Goal: Communication & Community: Answer question/provide support

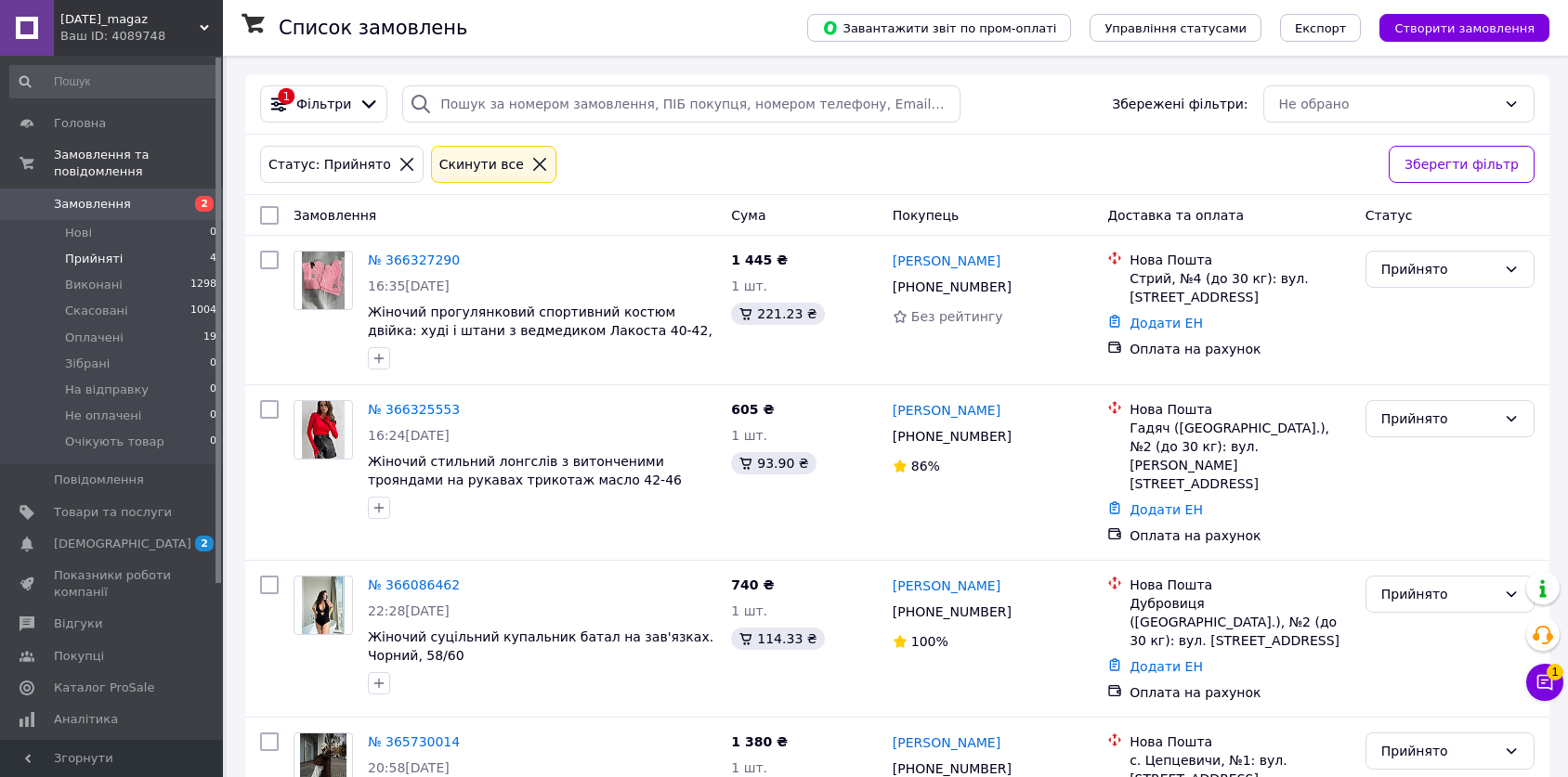
click at [210, 250] on span "4" at bounding box center [212, 259] width 7 height 17
click at [164, 220] on li "Нові 0" at bounding box center [113, 232] width 228 height 26
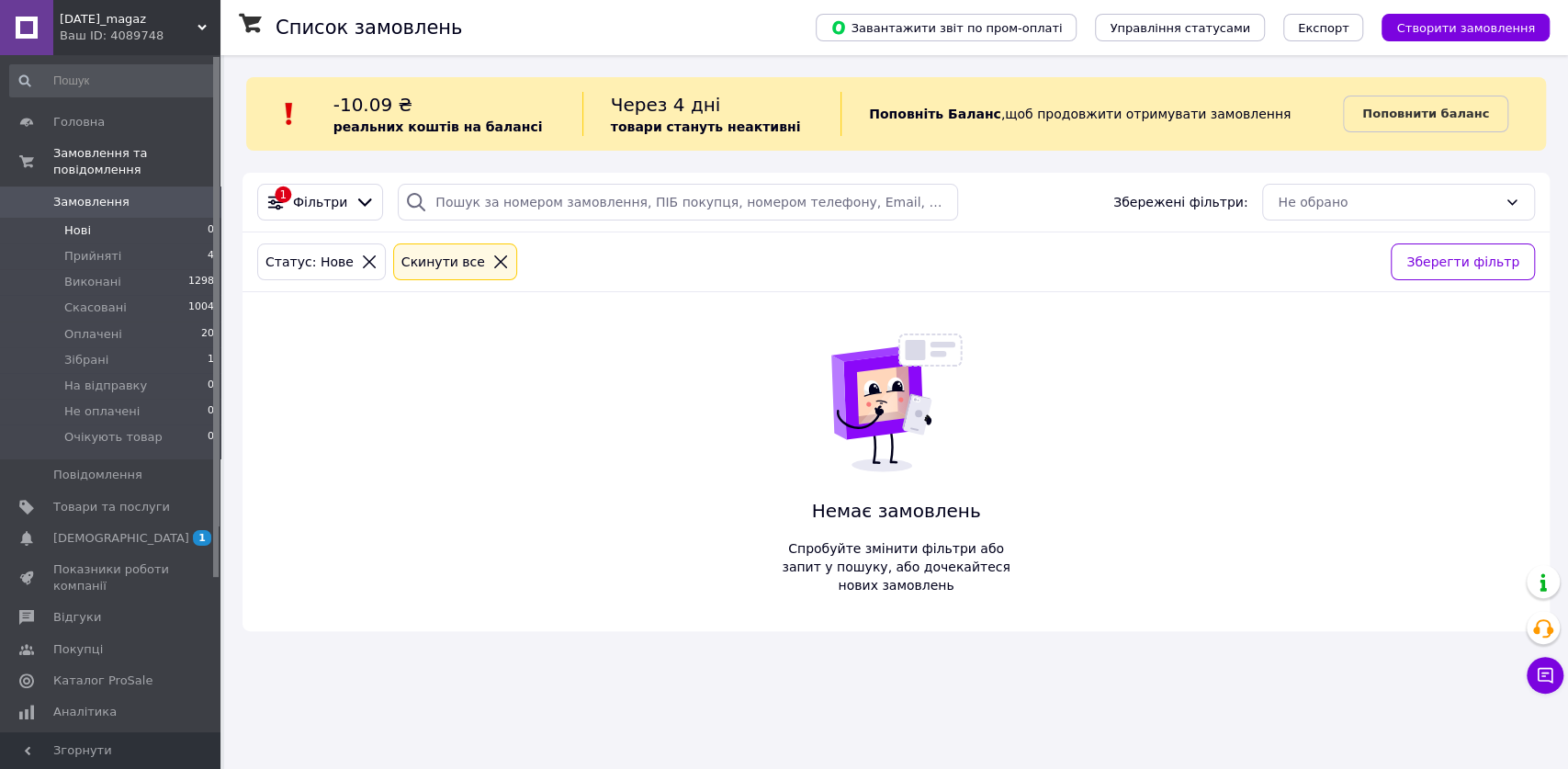
click at [139, 194] on span "Замовлення" at bounding box center [112, 203] width 117 height 17
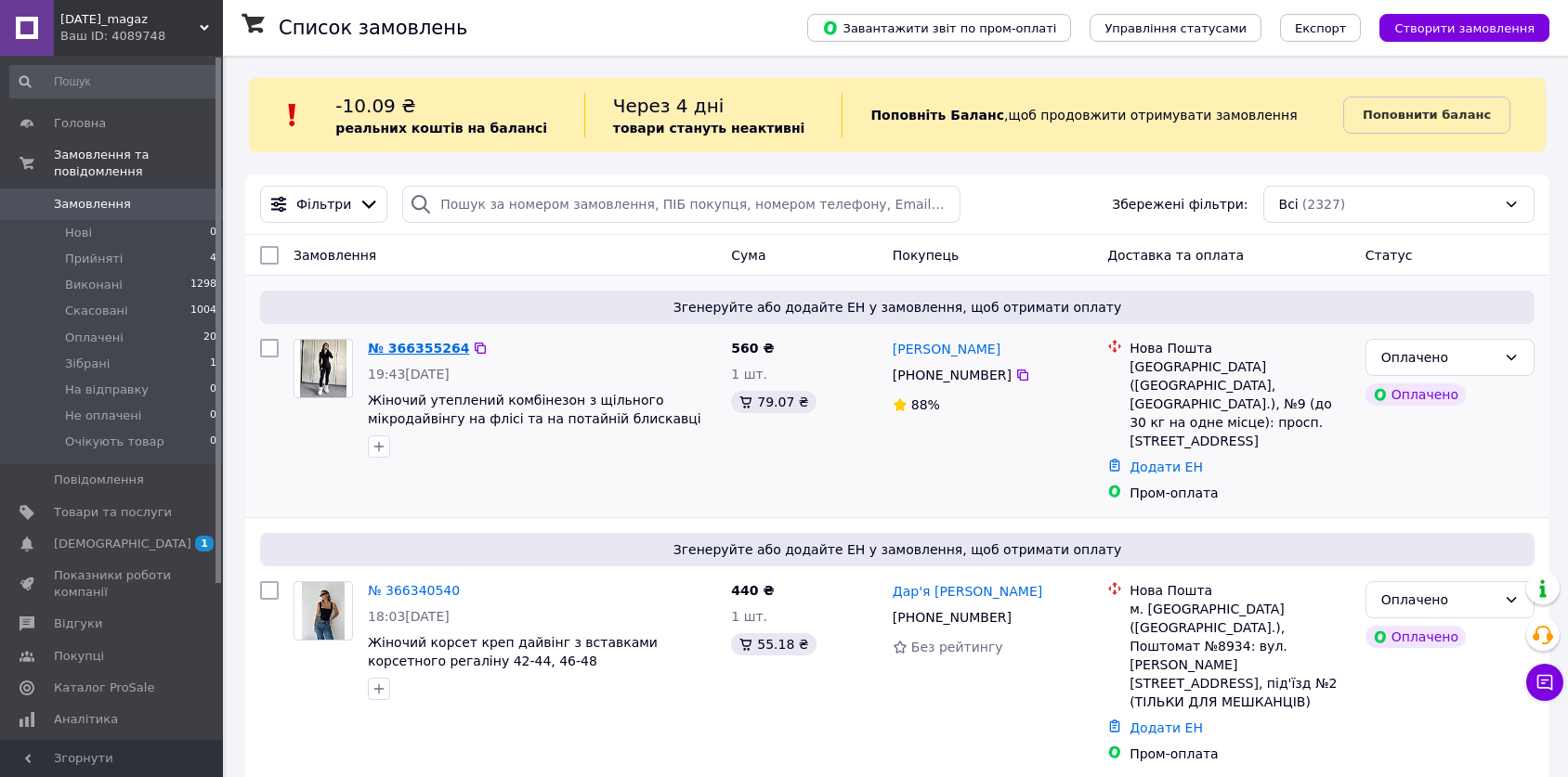
click at [420, 352] on link "№ 366355264" at bounding box center [418, 349] width 101 height 15
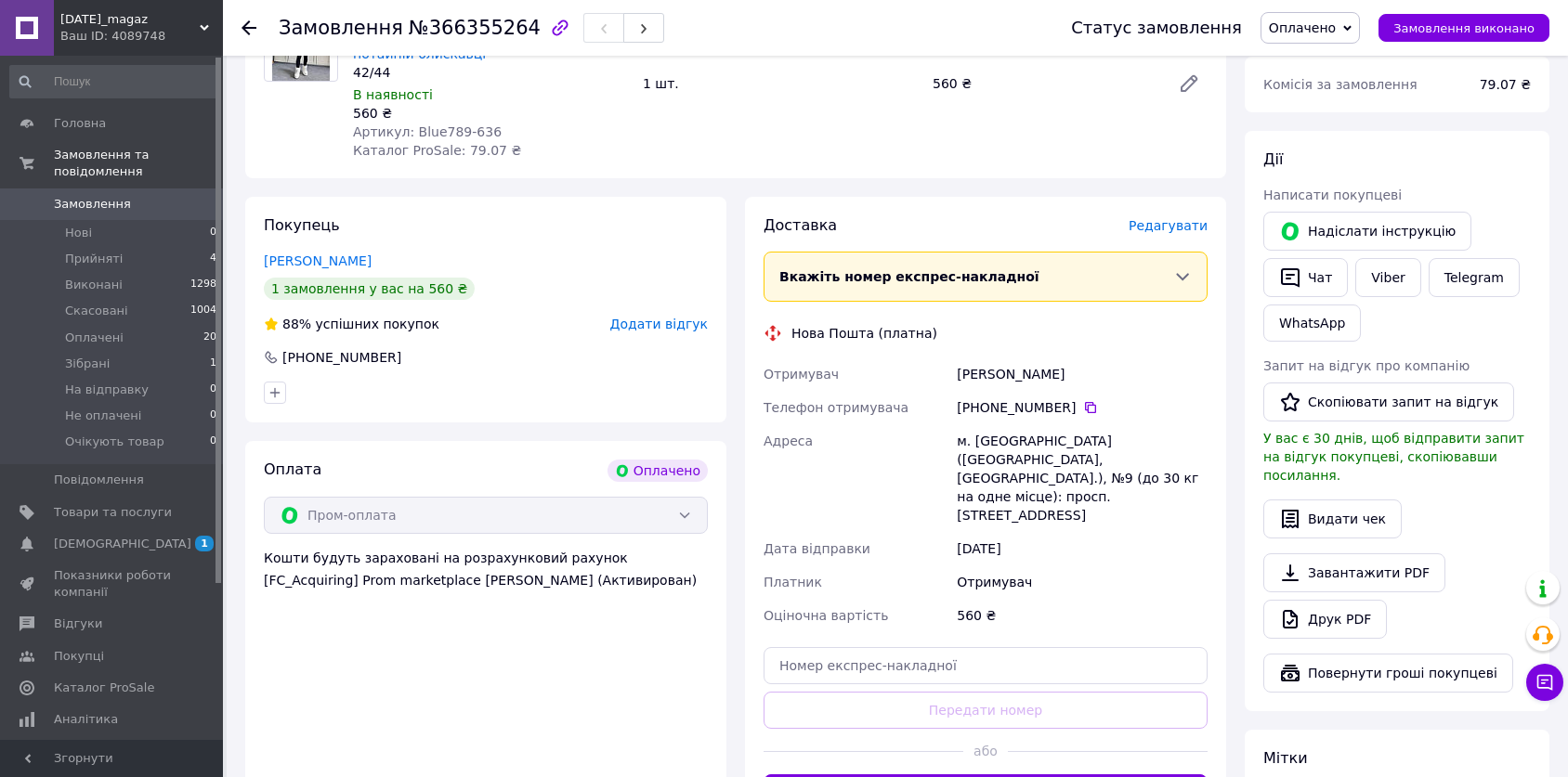
scroll to position [275, 0]
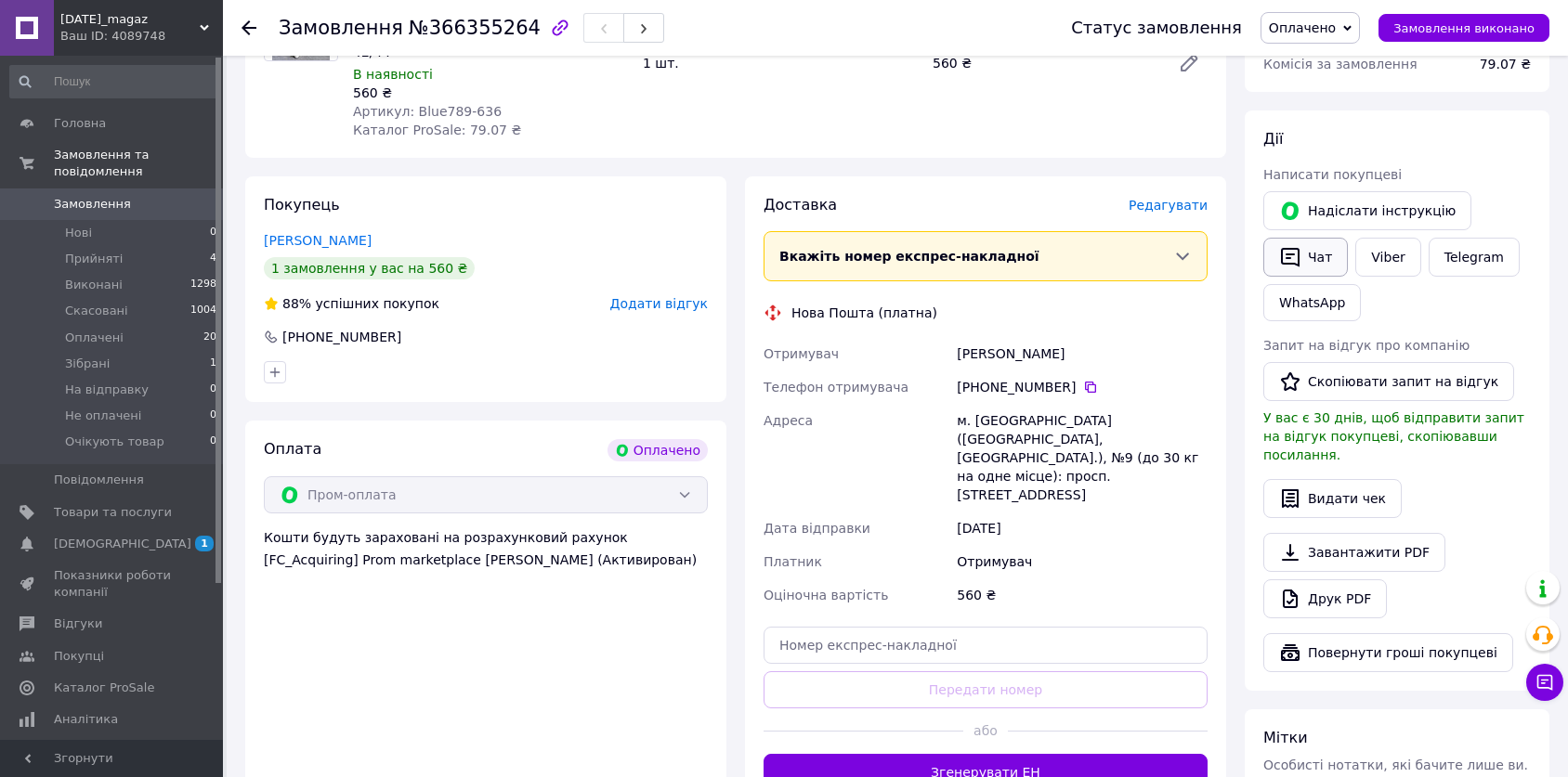
click at [1308, 268] on button "Чат" at bounding box center [1305, 257] width 85 height 39
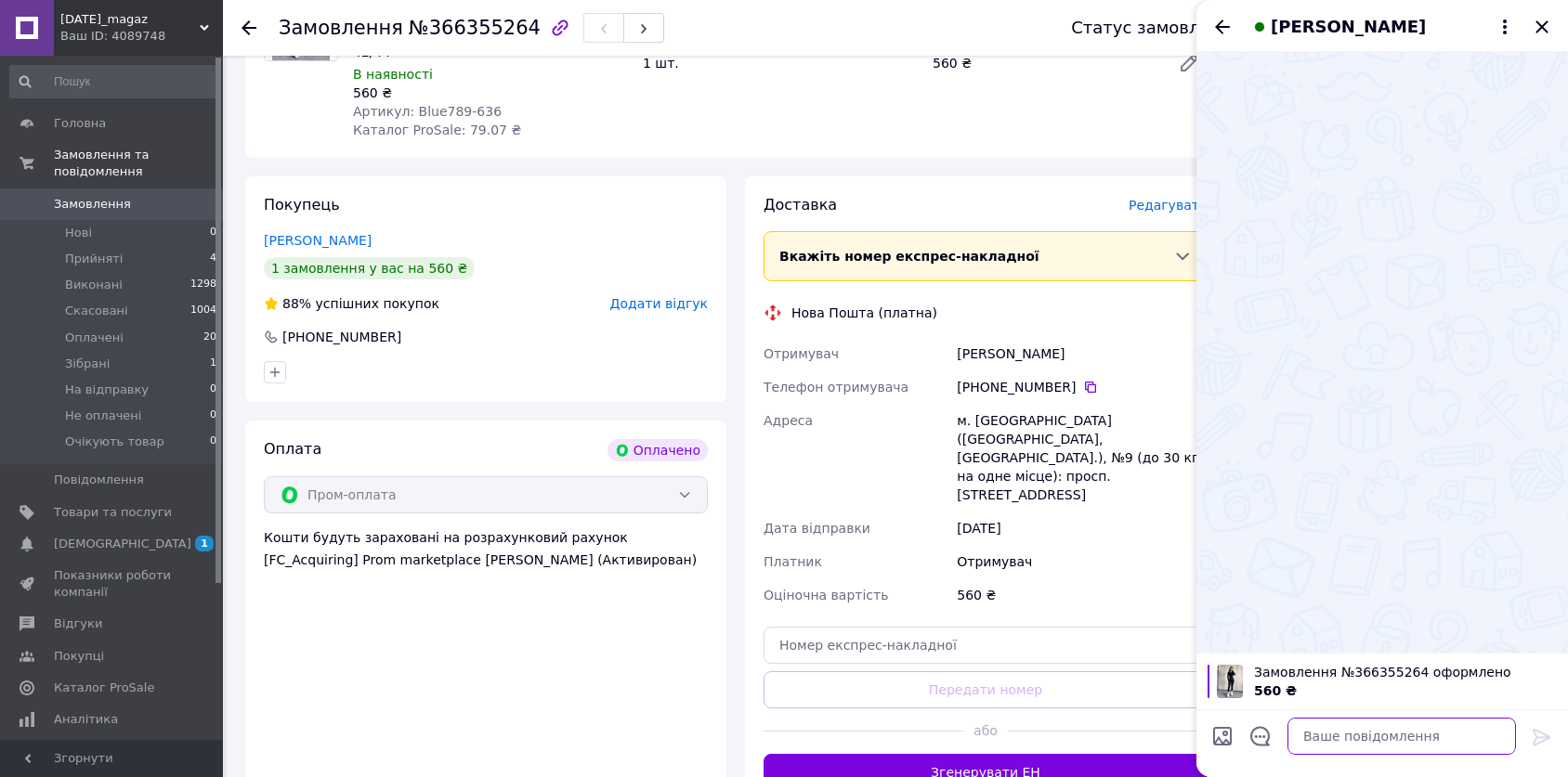
click at [1338, 745] on textarea at bounding box center [1401, 736] width 229 height 37
paste textarea "Дякую! Очікуйте номер ТТН після відправки. Відправка 2-4 дні"
type textarea "Дякую! Очікуйте номер ТТН після відправки. Відправка 2-4 дні"
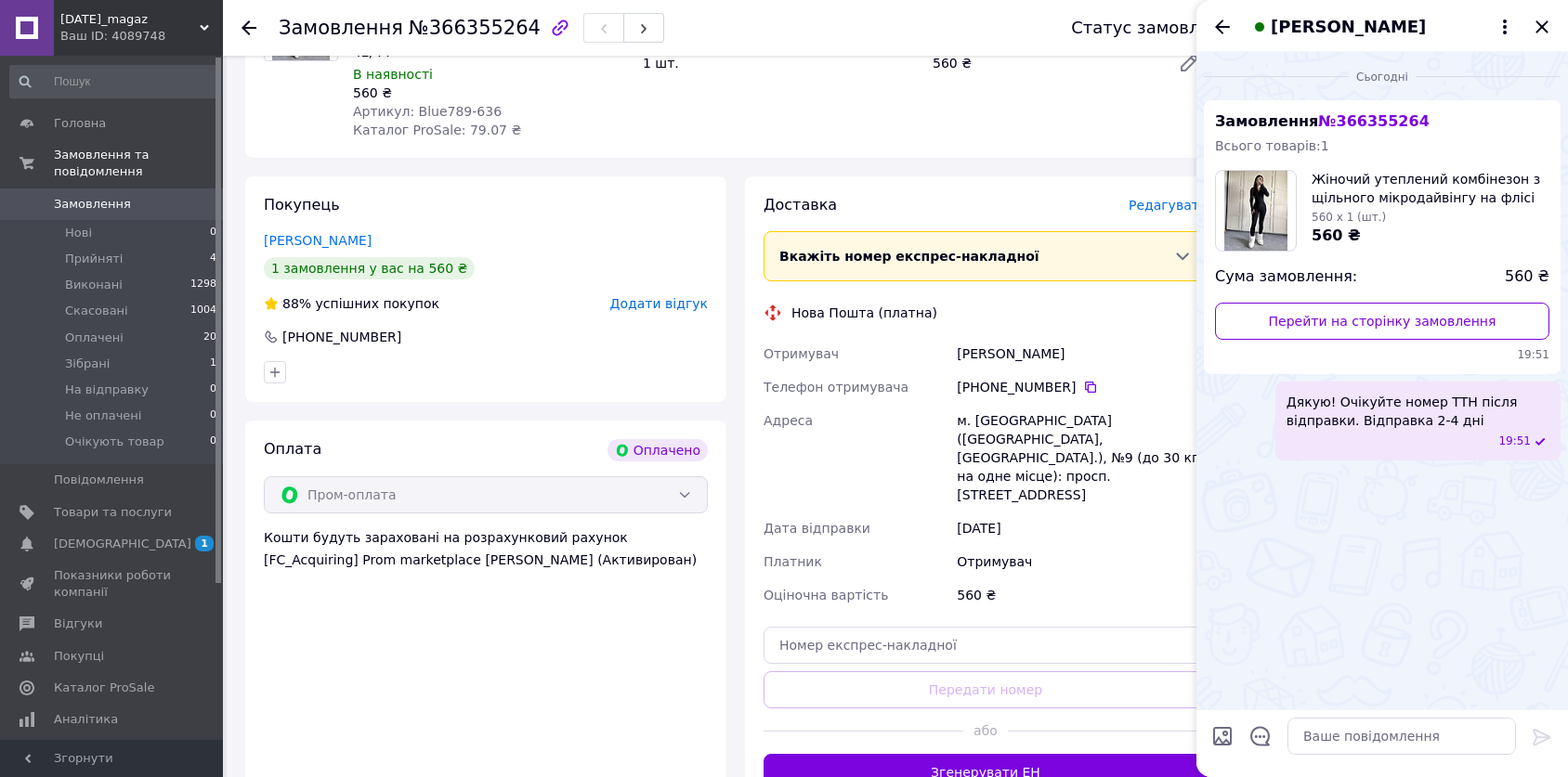
click at [1225, 12] on div "[PERSON_NAME]" at bounding box center [1382, 26] width 372 height 52
click at [1217, 23] on icon "Назад" at bounding box center [1221, 27] width 22 height 22
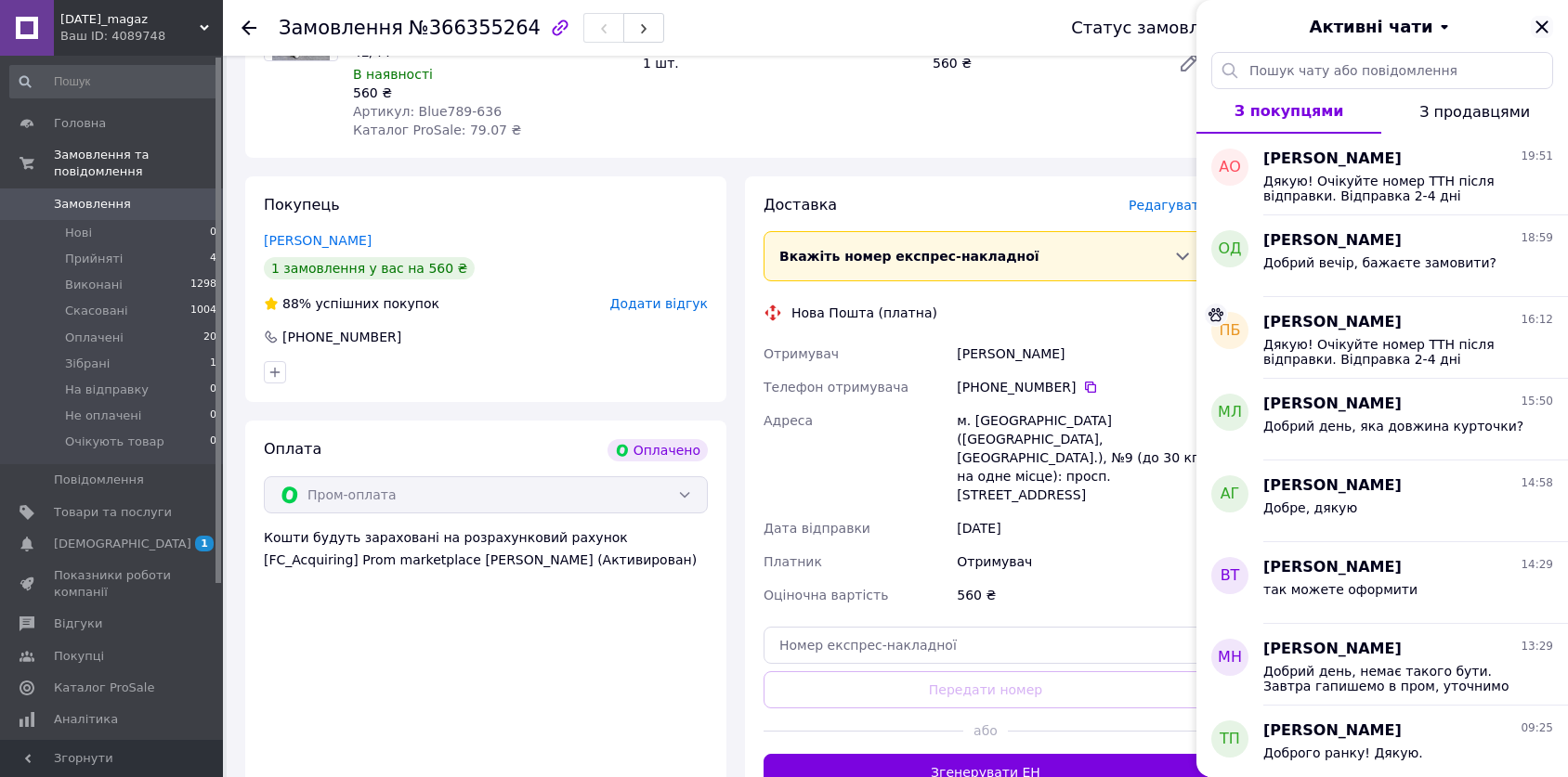
click at [1548, 26] on icon "Закрити" at bounding box center [1541, 27] width 22 height 22
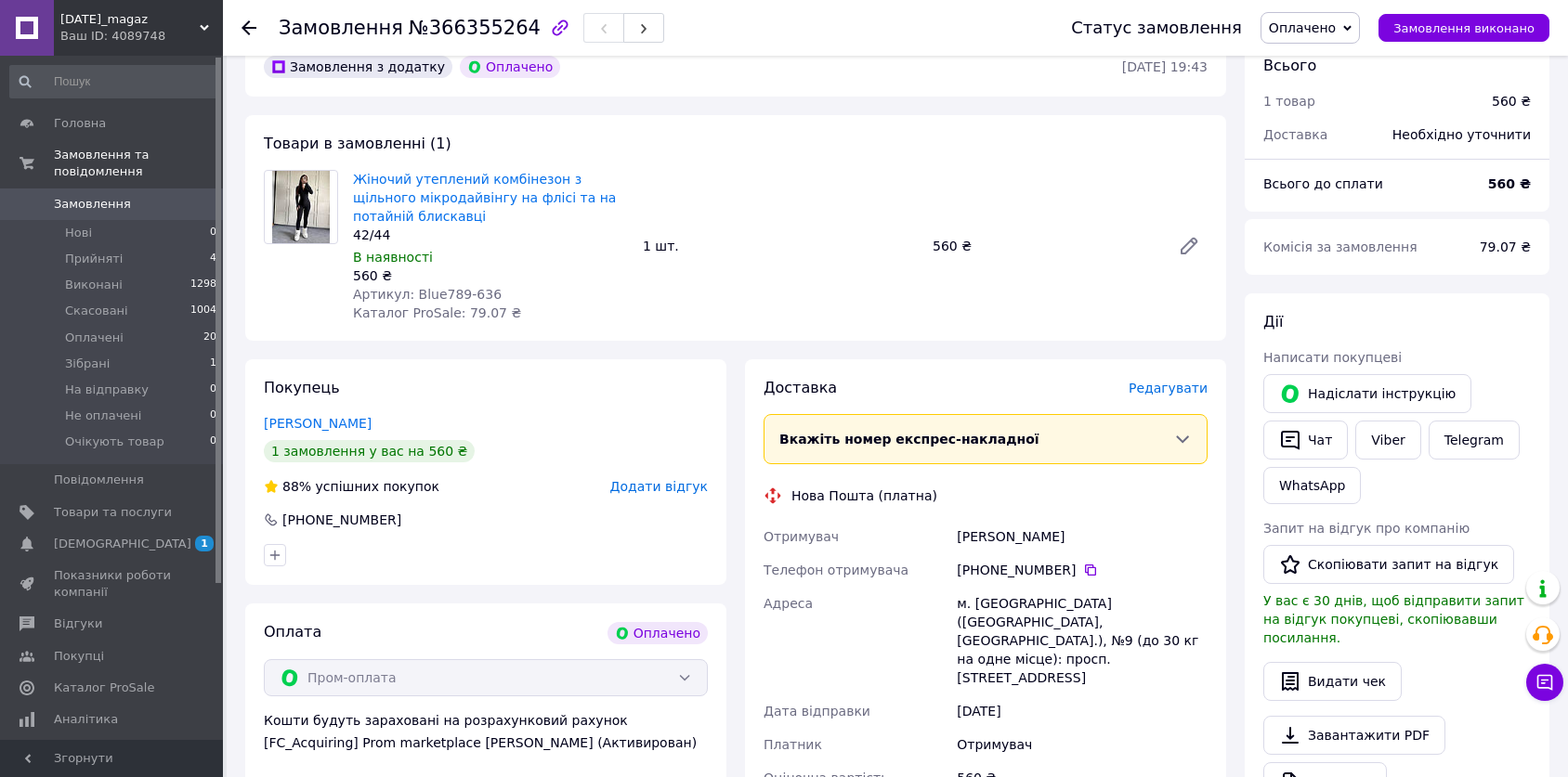
scroll to position [0, 0]
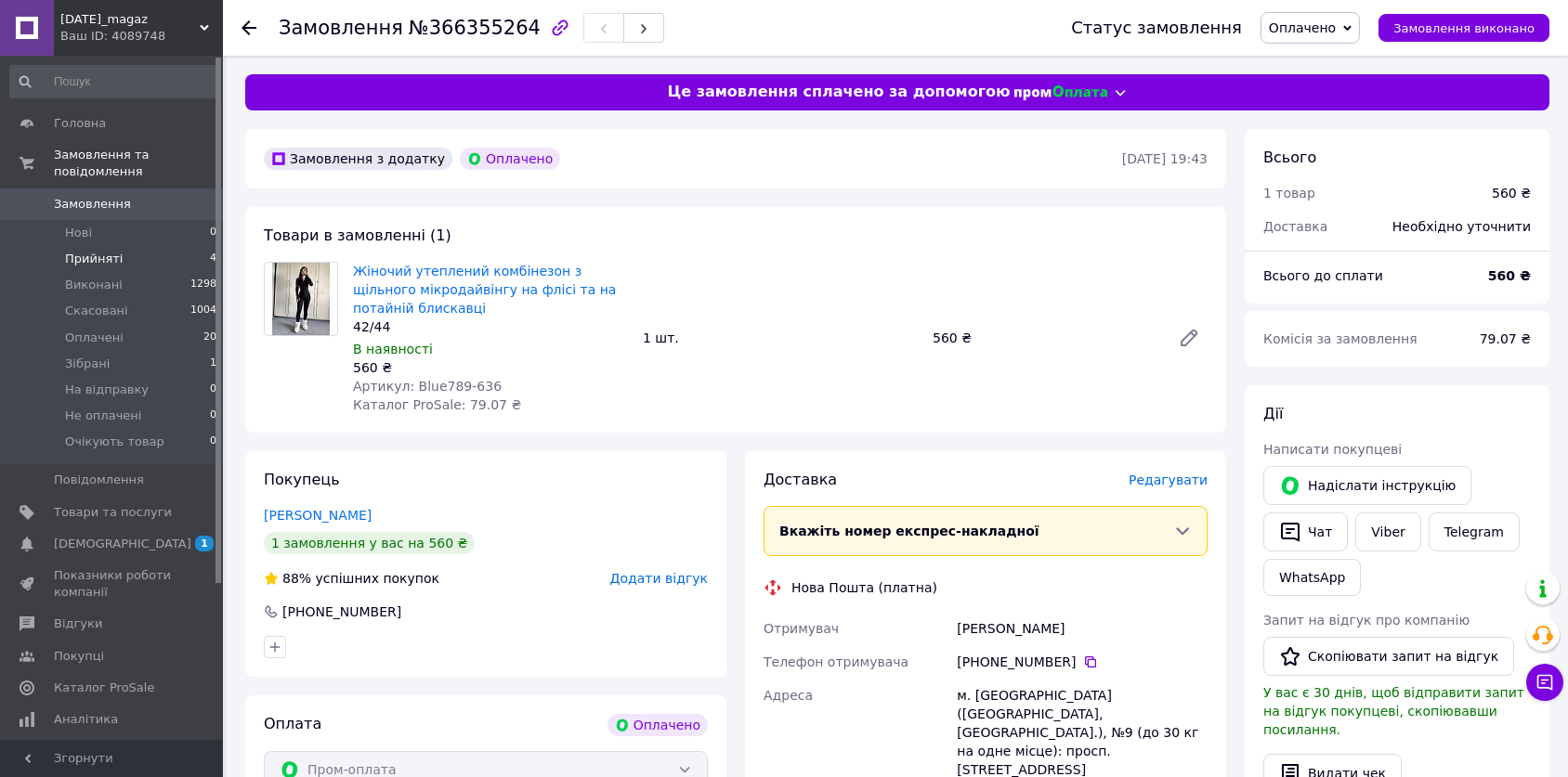
click at [158, 246] on li "Прийняті 4" at bounding box center [113, 258] width 228 height 26
